Goal: Transaction & Acquisition: Purchase product/service

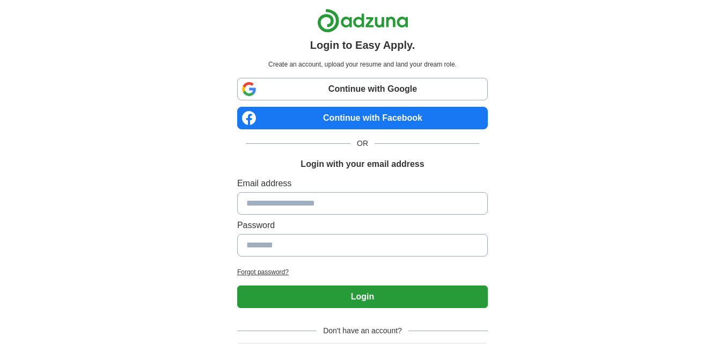
click at [321, 90] on link "Continue with Google" at bounding box center [362, 89] width 251 height 23
click at [282, 89] on link "Continue with Google" at bounding box center [362, 89] width 251 height 23
click at [311, 81] on link "Continue with Google" at bounding box center [362, 89] width 251 height 23
click at [340, 80] on link "Continue with Google" at bounding box center [362, 89] width 251 height 23
click at [317, 78] on link "Continue with Google" at bounding box center [362, 89] width 251 height 23
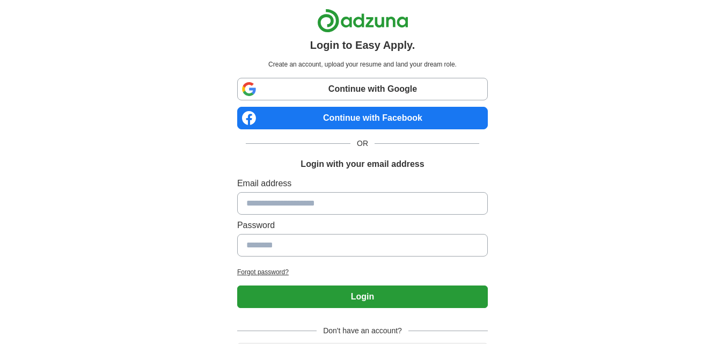
click at [355, 89] on link "Continue with Google" at bounding box center [362, 89] width 251 height 23
click at [439, 90] on link "Continue with Google" at bounding box center [362, 89] width 251 height 23
click at [422, 76] on div "Login to Easy Apply. Create an account, upload your resume and land your dream …" at bounding box center [363, 202] width 268 height 405
click at [324, 90] on link "Continue with Google" at bounding box center [362, 89] width 251 height 23
